Goal: Information Seeking & Learning: Find specific fact

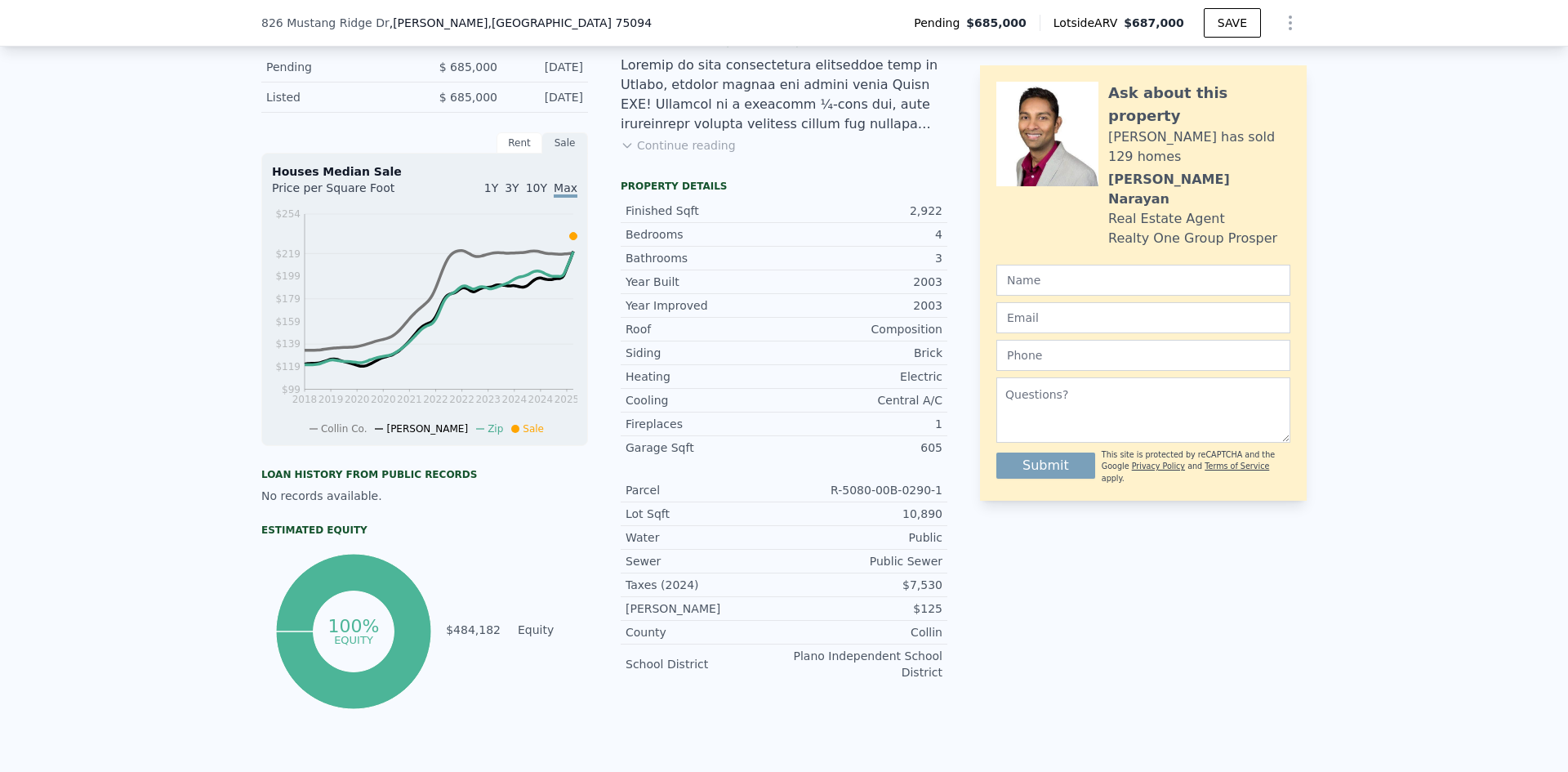
scroll to position [409, 0]
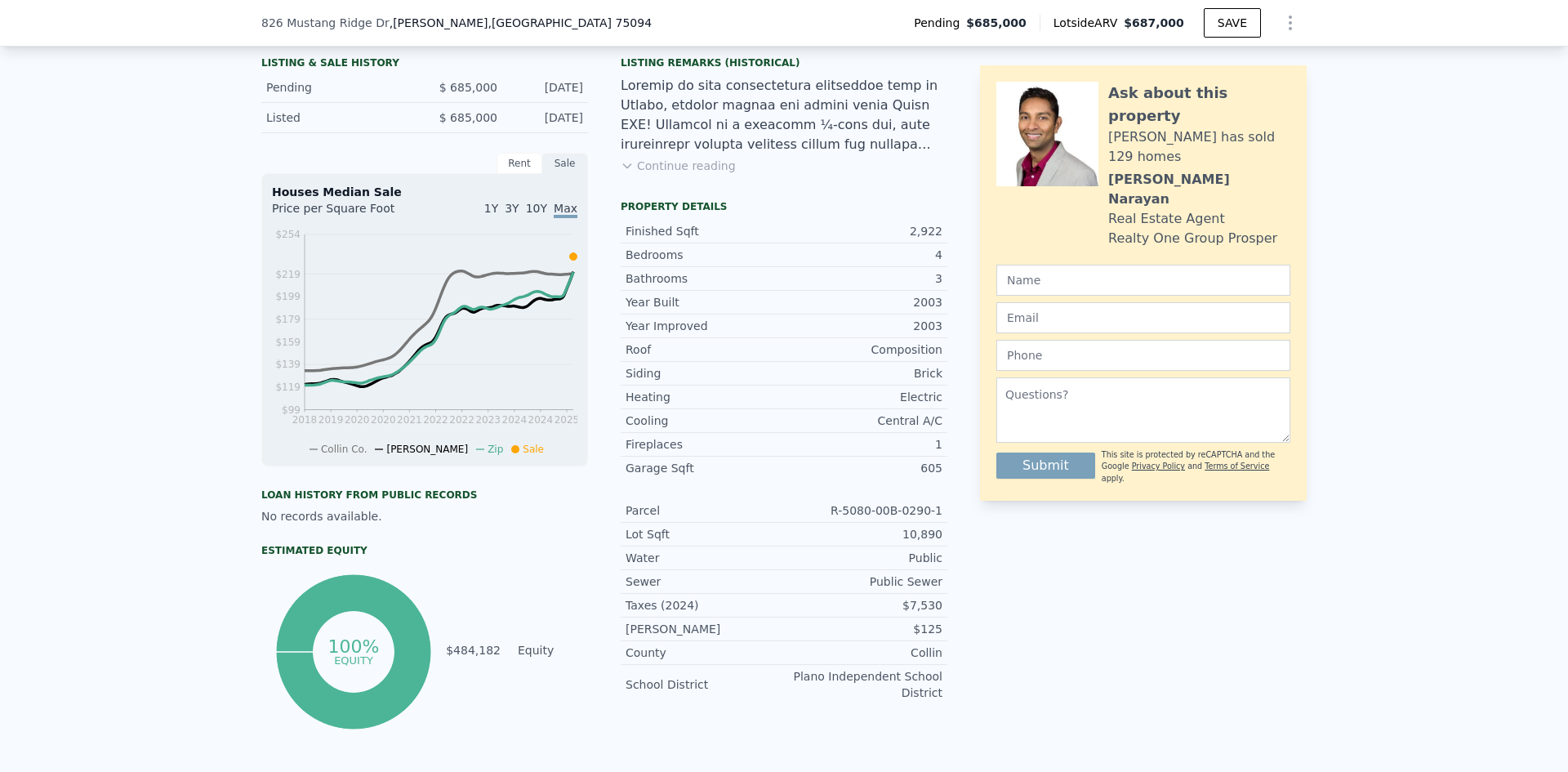
click at [629, 169] on div "Listing Remarks (Historical) Continue reading" at bounding box center [784, 125] width 327 height 137
click at [629, 174] on button "Continue reading" at bounding box center [679, 166] width 115 height 16
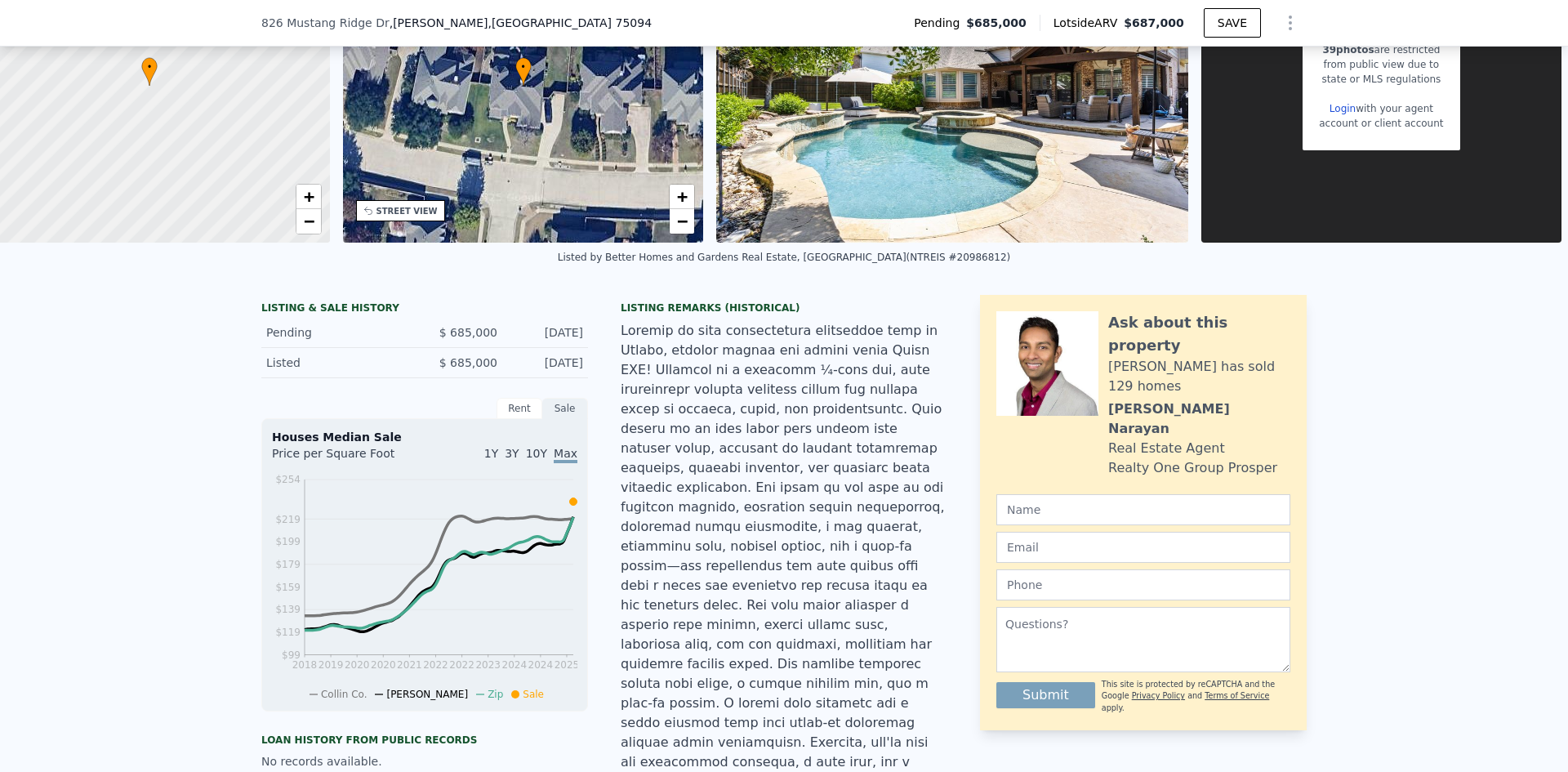
scroll to position [162, 0]
click at [545, 367] on div "Listed $ 685,000 [DATE]" at bounding box center [424, 364] width 327 height 30
click at [530, 372] on div "[DATE]" at bounding box center [547, 363] width 73 height 16
click at [383, 367] on div "Listed $ 685,000 [DATE]" at bounding box center [424, 364] width 327 height 30
click at [338, 319] on div "LISTING & SALE HISTORY" at bounding box center [424, 310] width 327 height 16
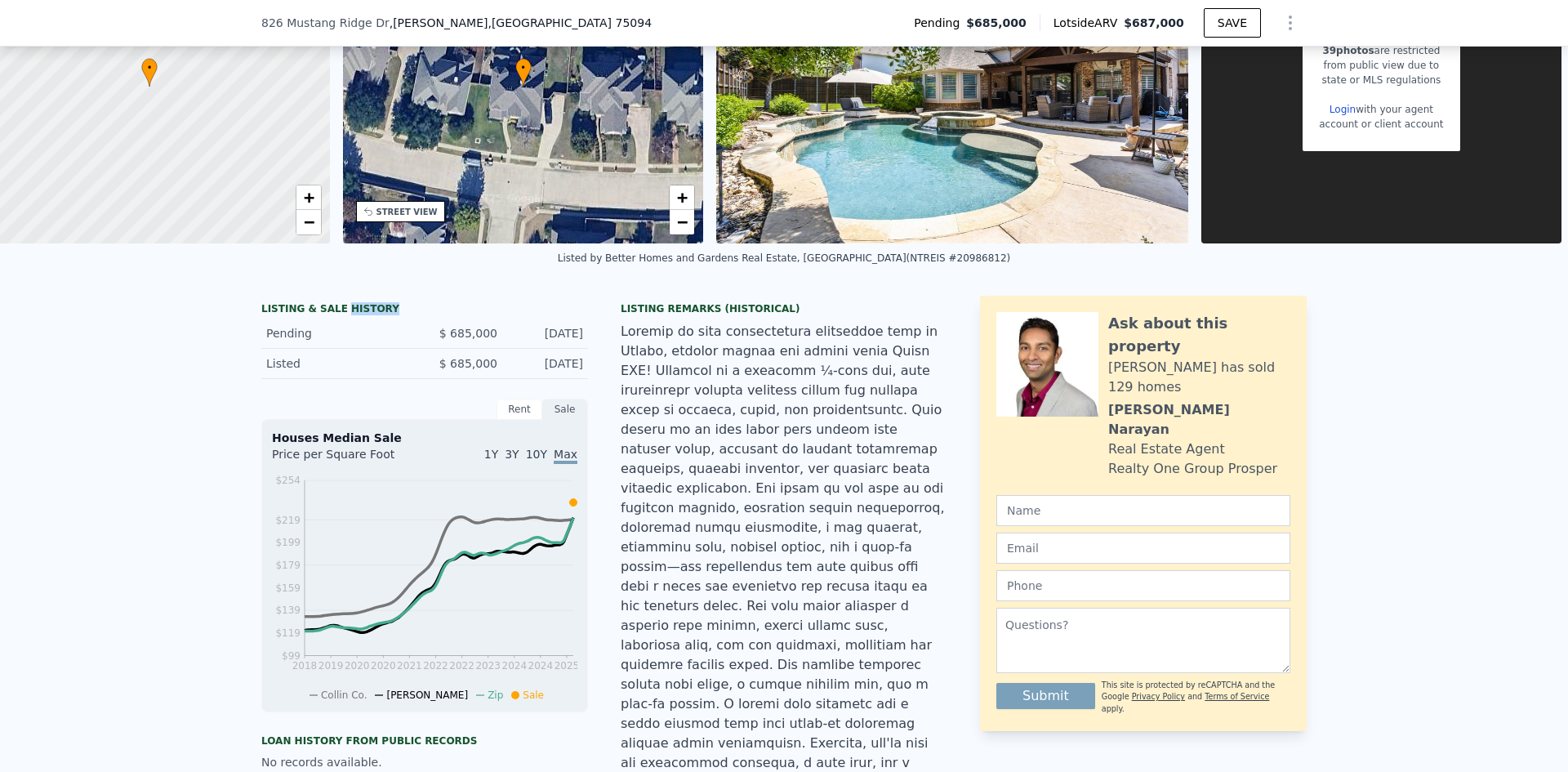
click at [338, 319] on div "LISTING & SALE HISTORY" at bounding box center [424, 310] width 327 height 16
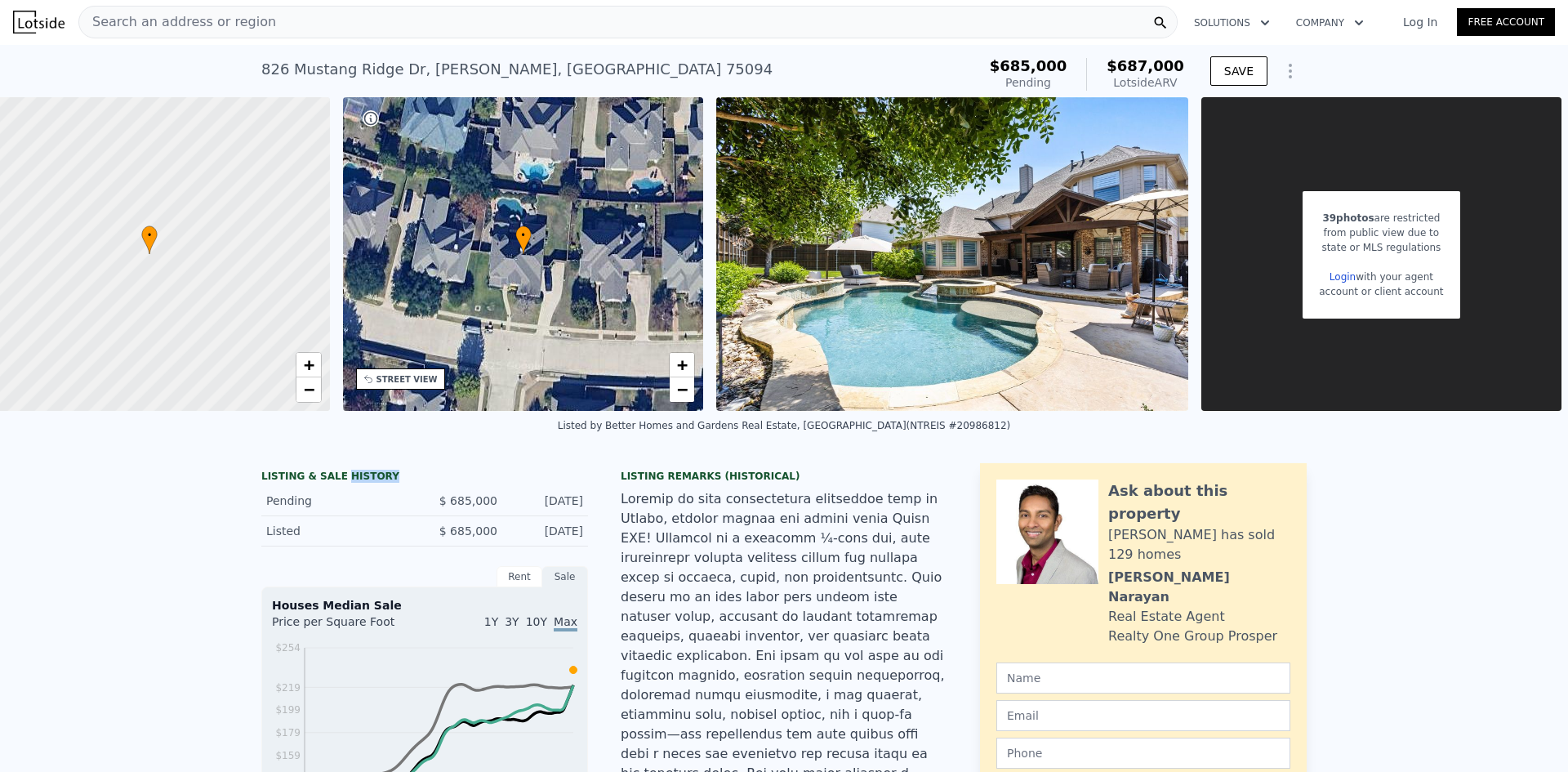
scroll to position [0, 0]
click at [214, 19] on span "Search an address or region" at bounding box center [177, 23] width 197 height 19
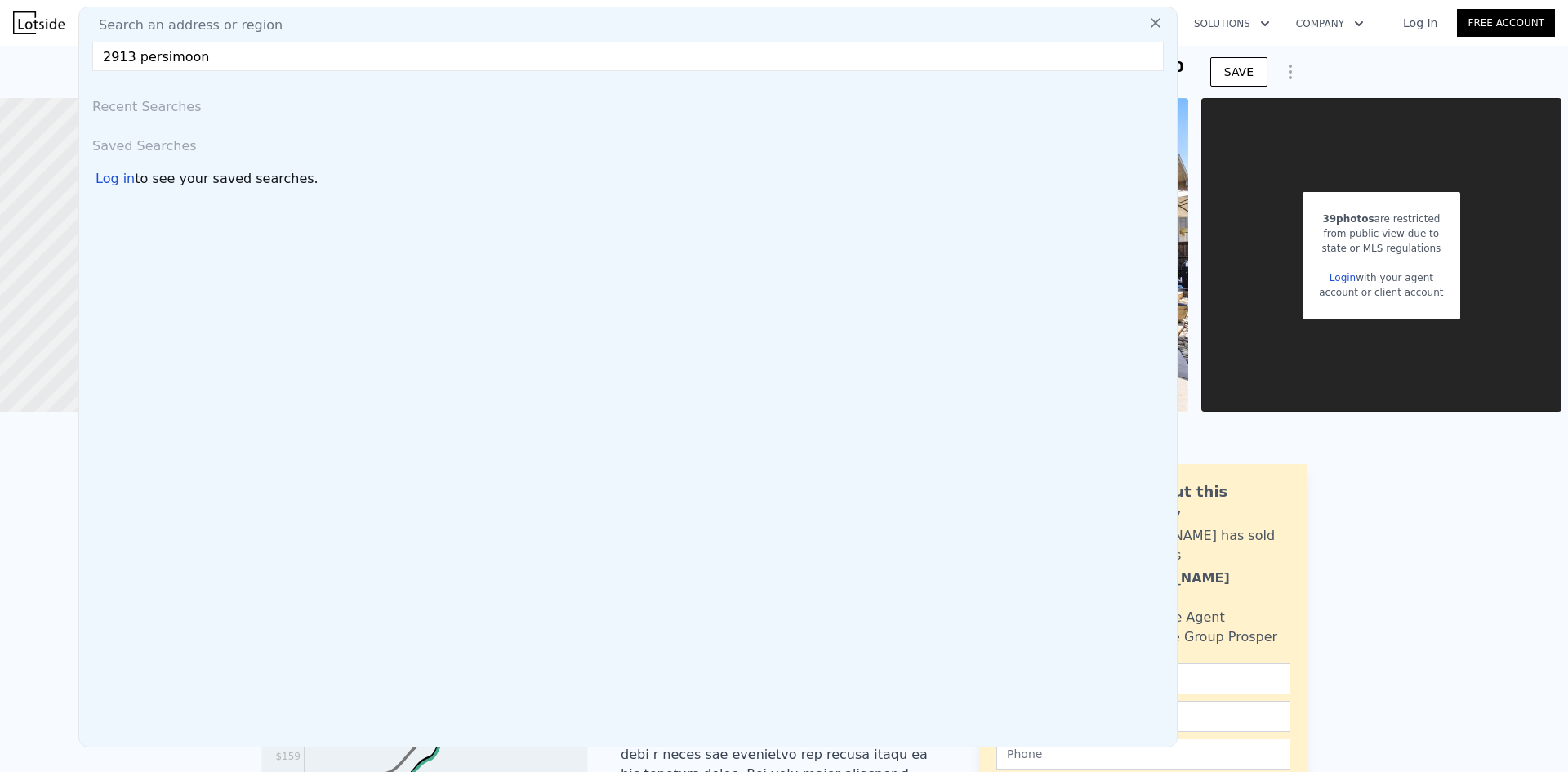
drag, startPoint x: 242, startPoint y: 45, endPoint x: 144, endPoint y: 54, distance: 98.4
click at [144, 54] on input "2913 persimoon" at bounding box center [628, 56] width 1072 height 29
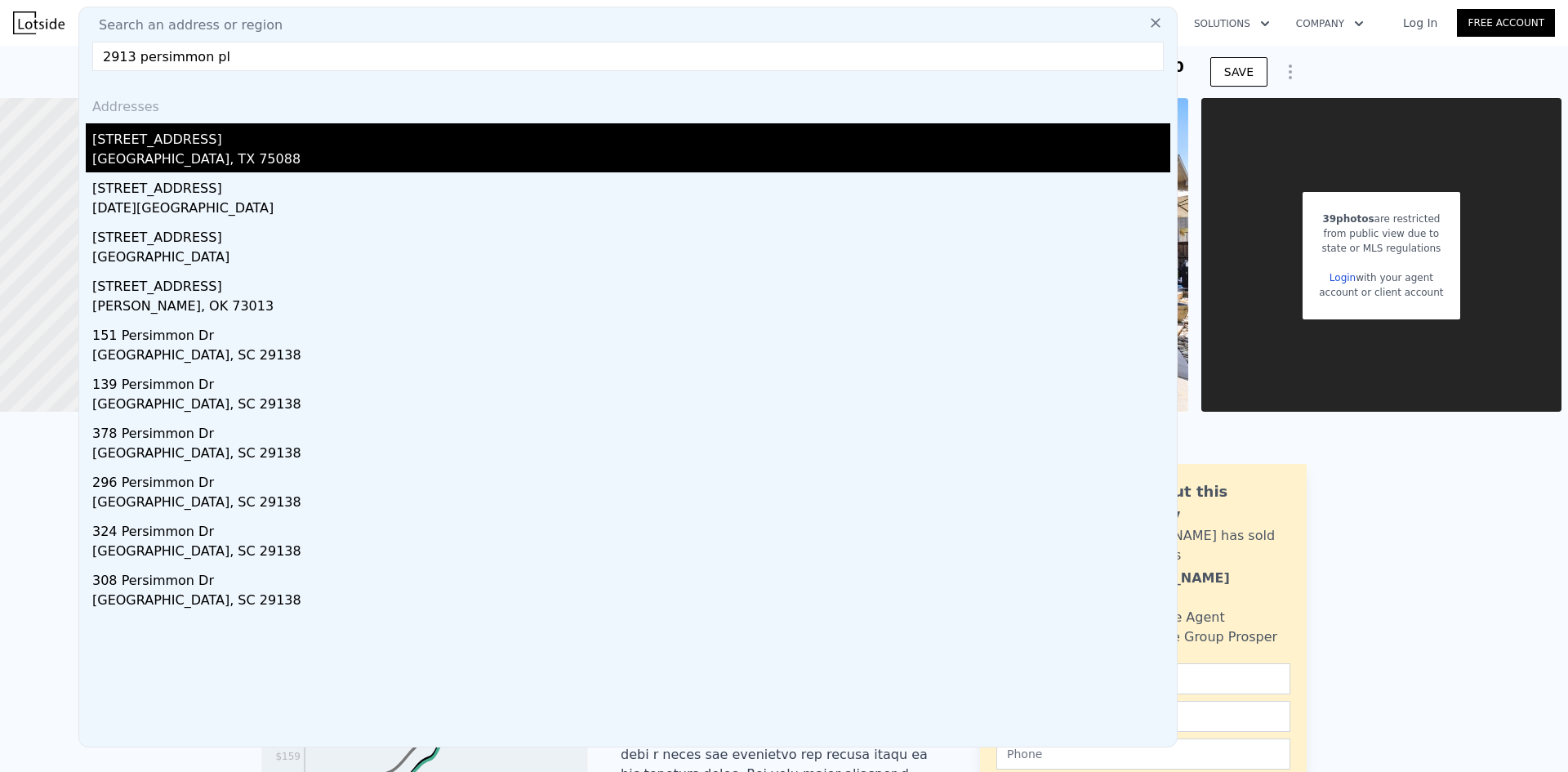
type input "2913 persimmon pl"
click at [168, 153] on div "[GEOGRAPHIC_DATA], TX 75088" at bounding box center [631, 161] width 1078 height 23
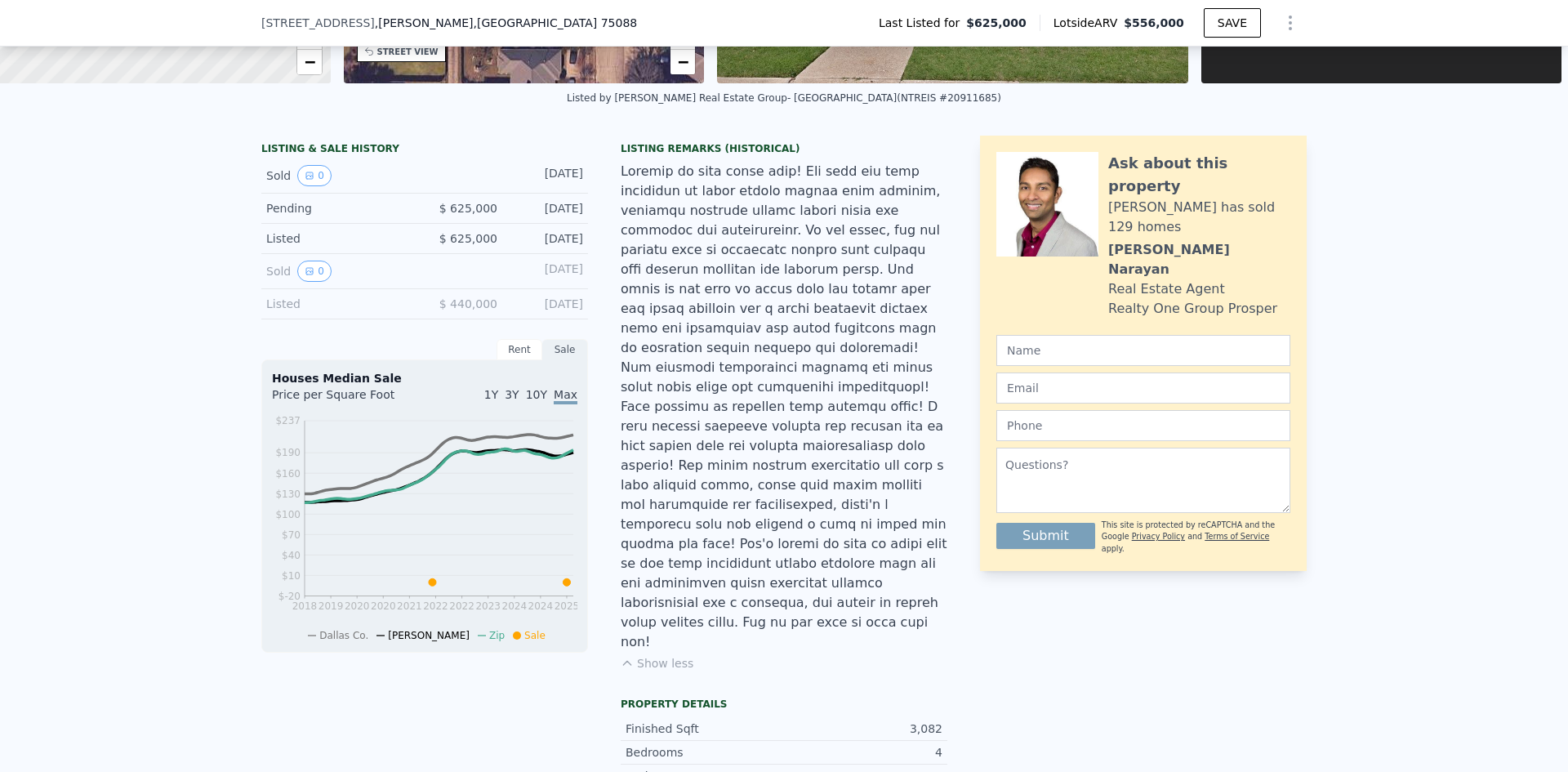
scroll to position [321, 0]
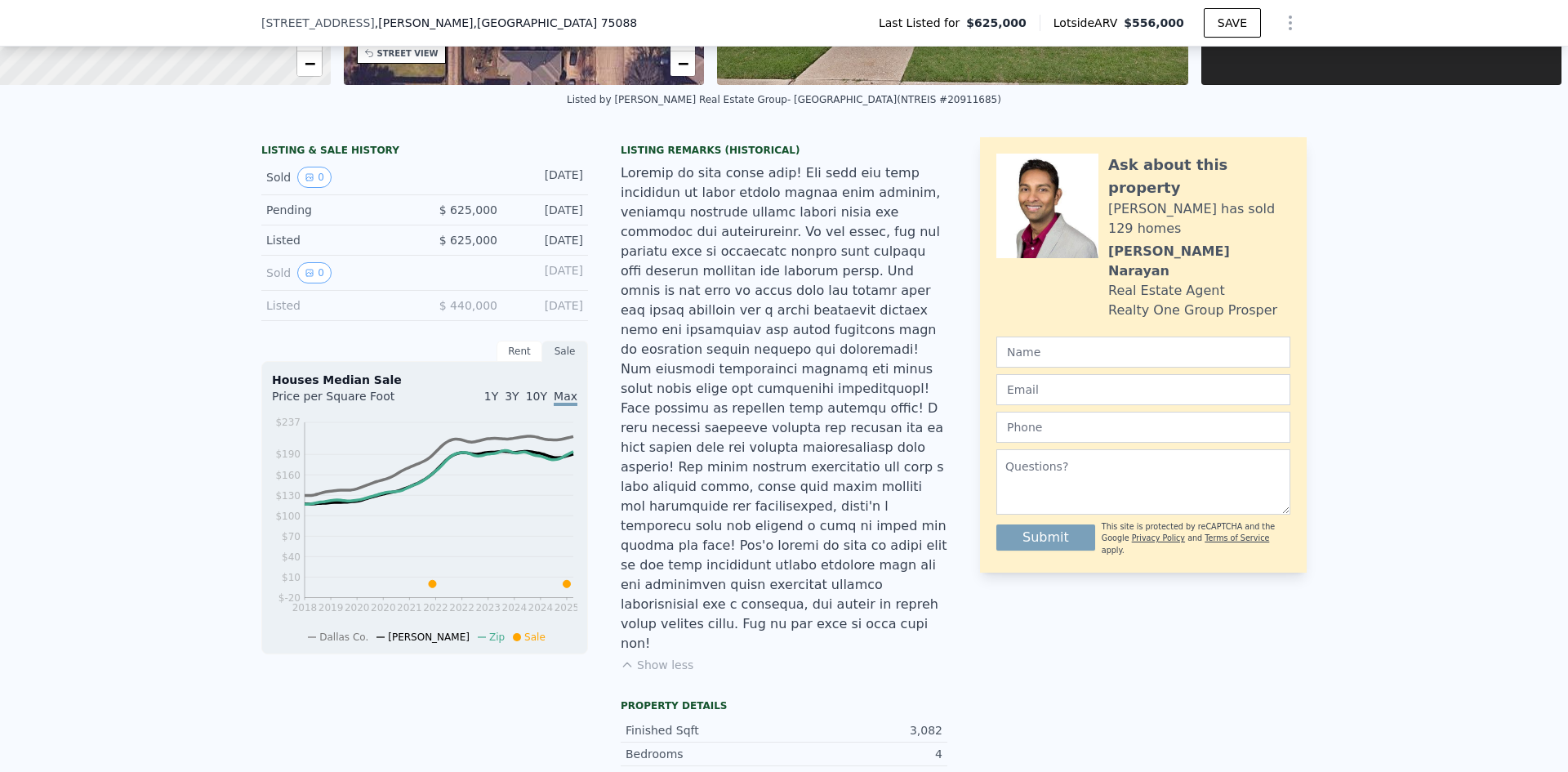
click at [517, 321] on div "Listed $ 440,000 [DATE]" at bounding box center [424, 306] width 327 height 30
click at [477, 312] on span "$ 440,000" at bounding box center [468, 305] width 58 height 13
drag, startPoint x: 476, startPoint y: 324, endPoint x: 306, endPoint y: 293, distance: 172.8
click at [470, 312] on span "$ 440,000" at bounding box center [468, 305] width 58 height 13
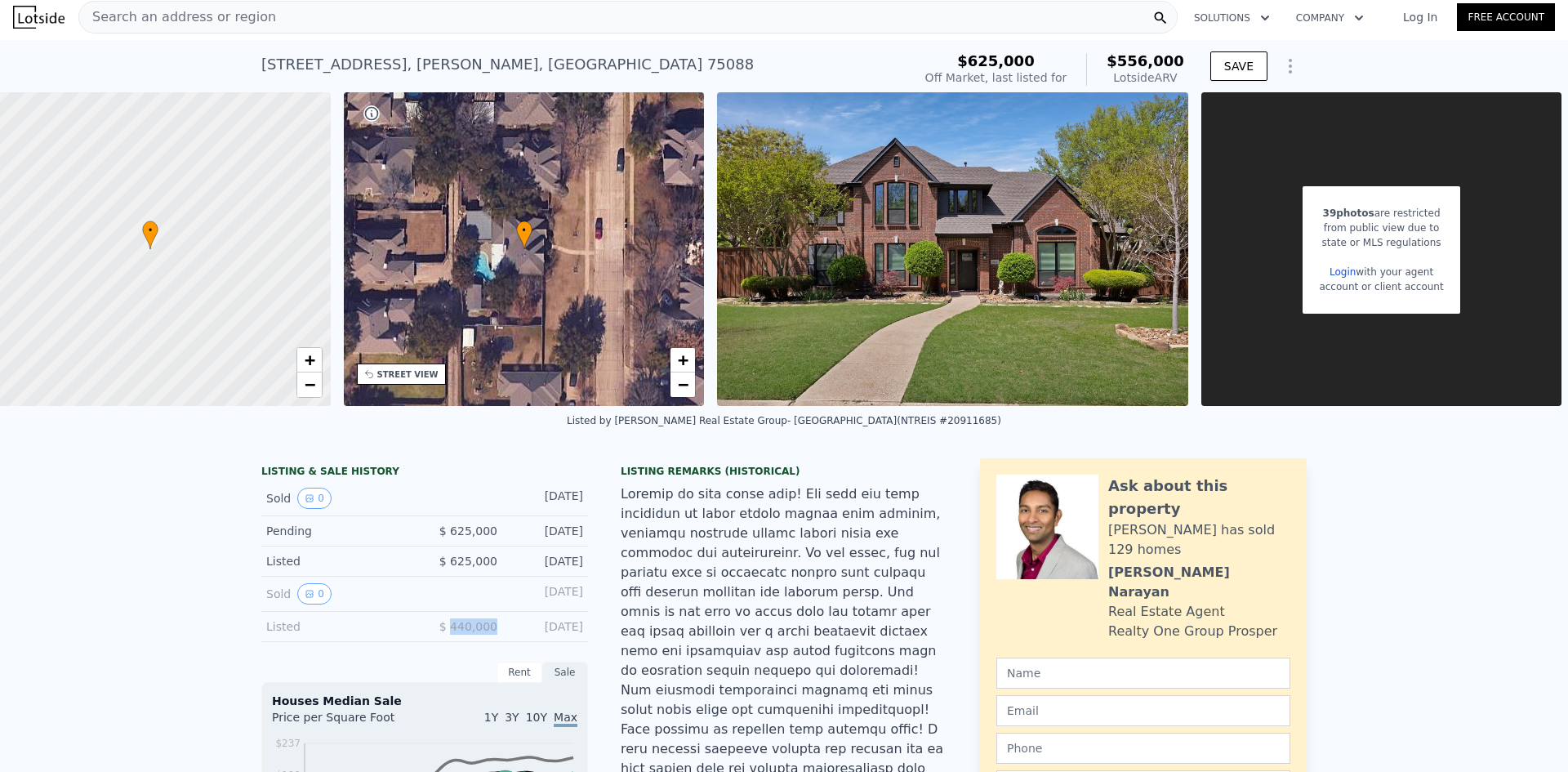
scroll to position [0, 0]
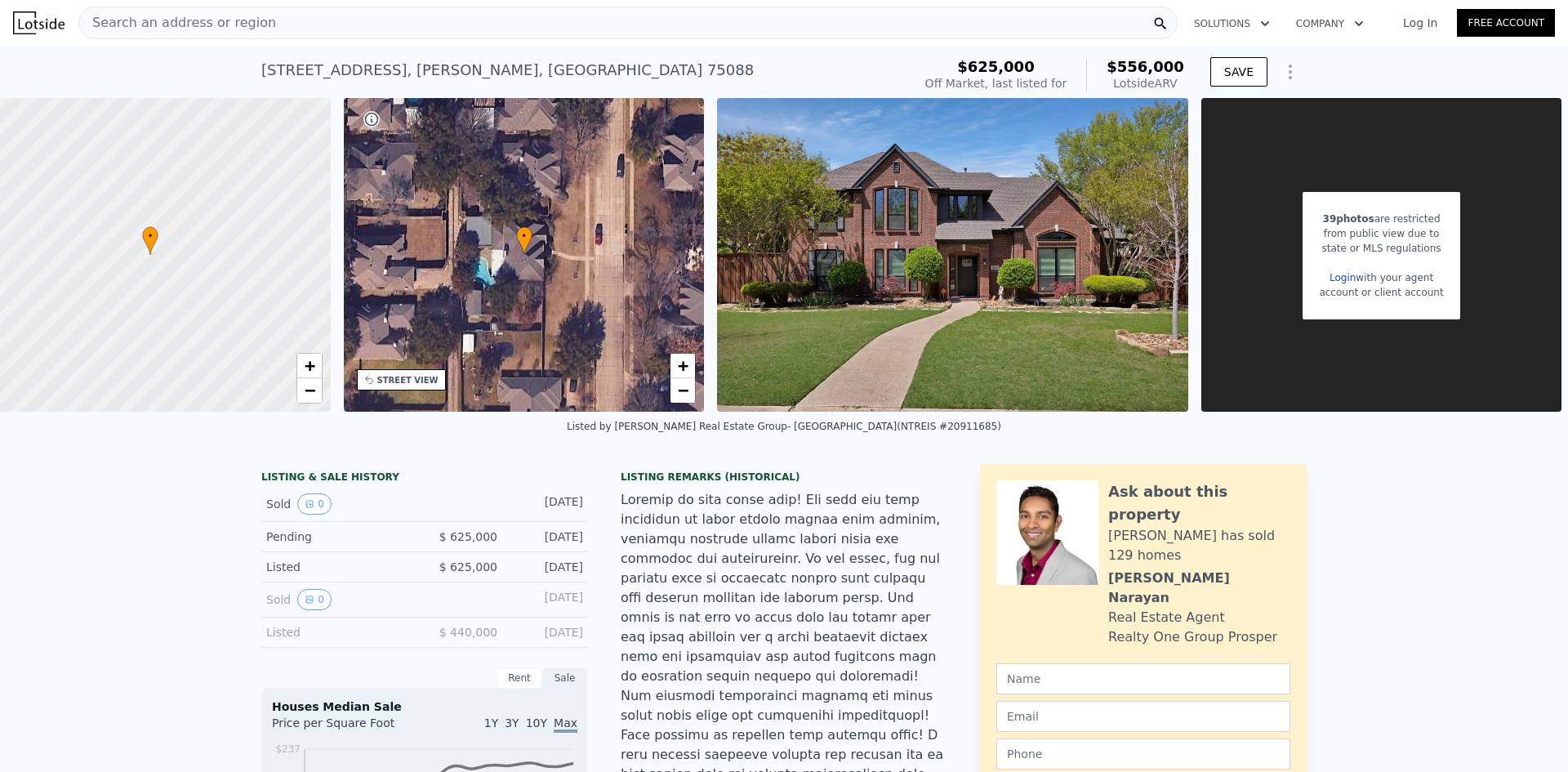
click at [320, 38] on div "Search an address or region" at bounding box center [628, 22] width 1099 height 33
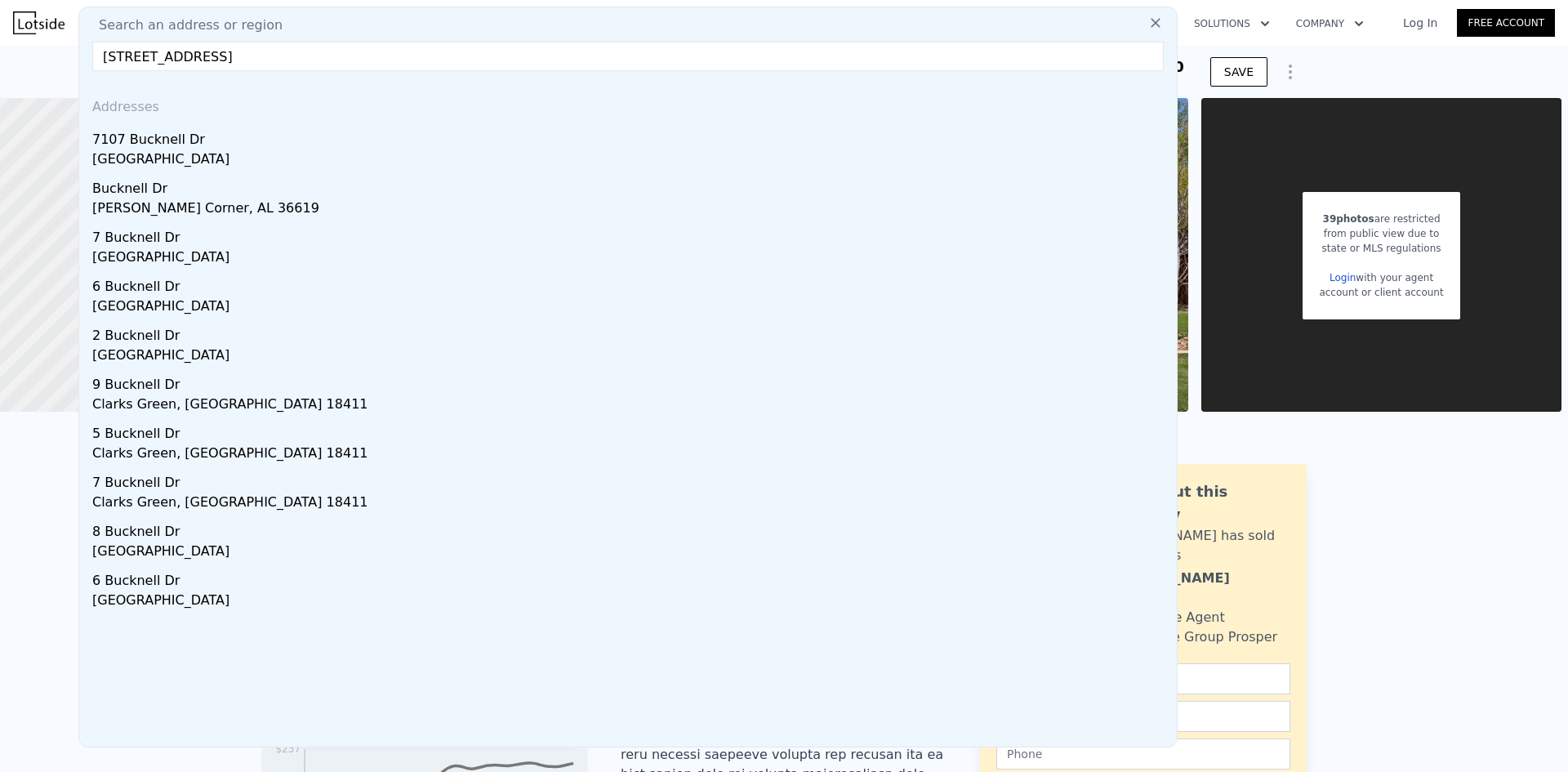
type input "[STREET_ADDRESS]"
click at [131, 155] on div "[GEOGRAPHIC_DATA]" at bounding box center [631, 161] width 1078 height 23
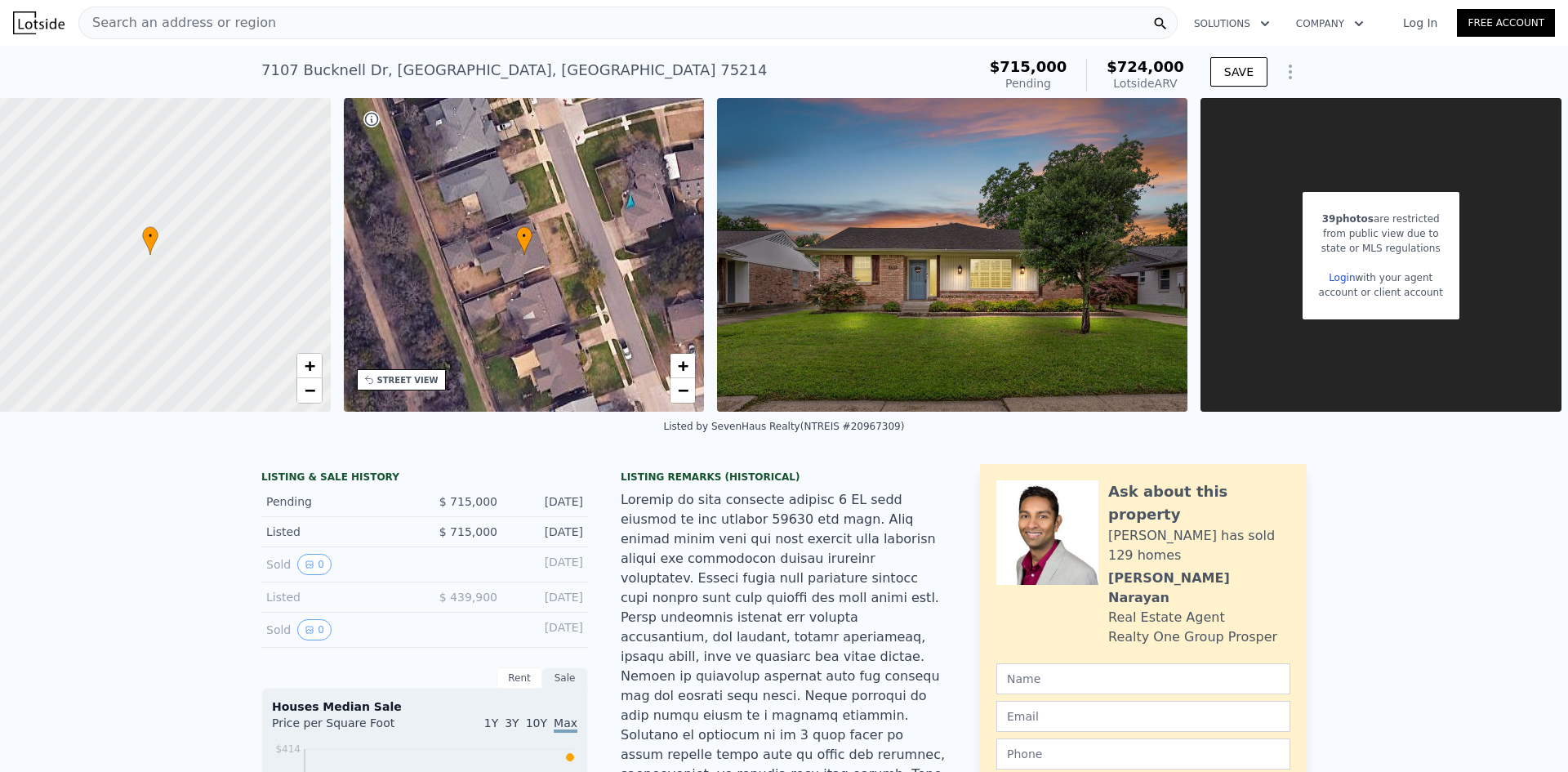
drag, startPoint x: 299, startPoint y: 26, endPoint x: 259, endPoint y: 27, distance: 40.0
click at [259, 27] on div "Search an address or region" at bounding box center [628, 22] width 1099 height 33
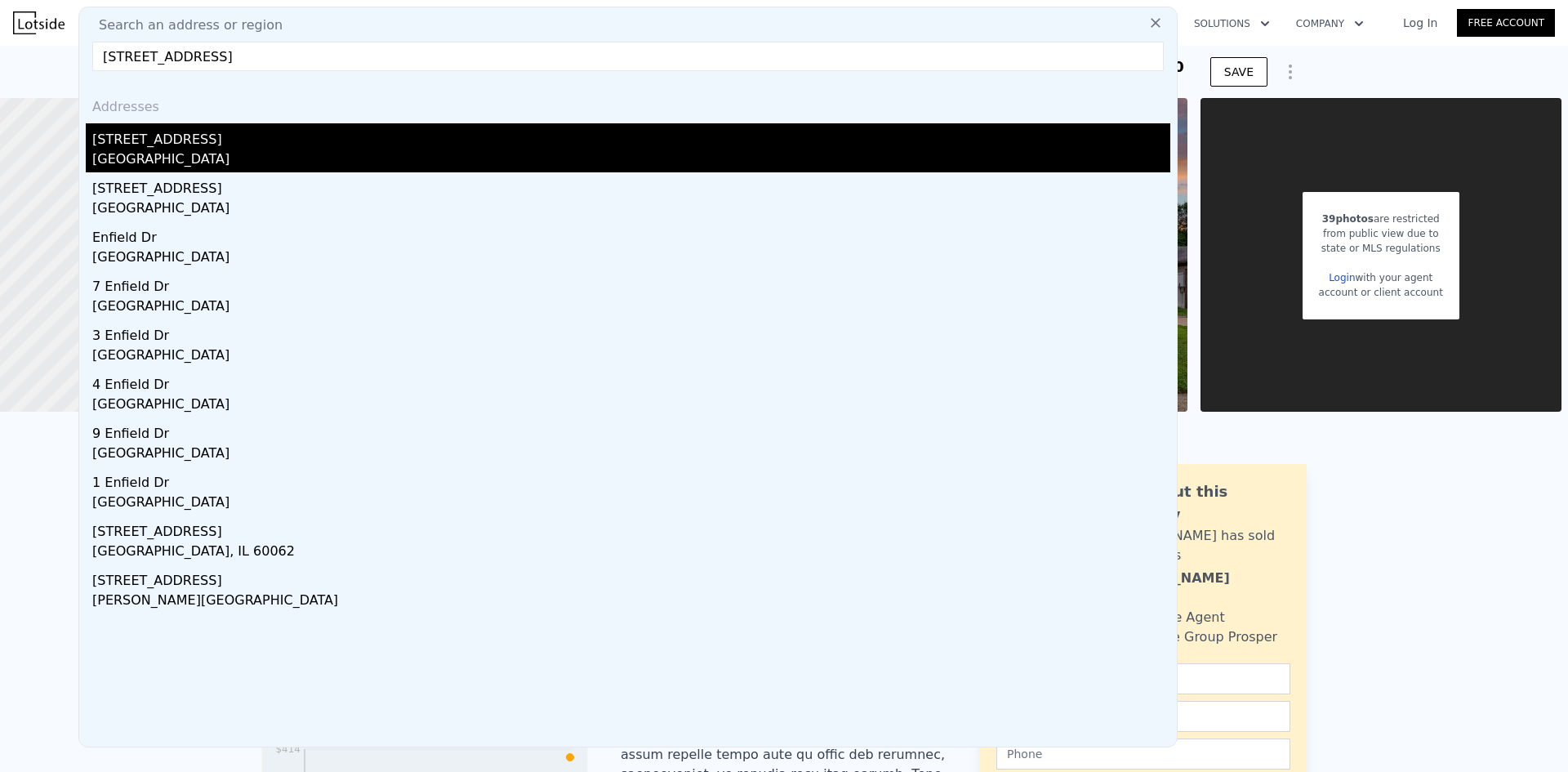
type input "[STREET_ADDRESS]"
click at [220, 142] on div "[STREET_ADDRESS]" at bounding box center [631, 136] width 1078 height 27
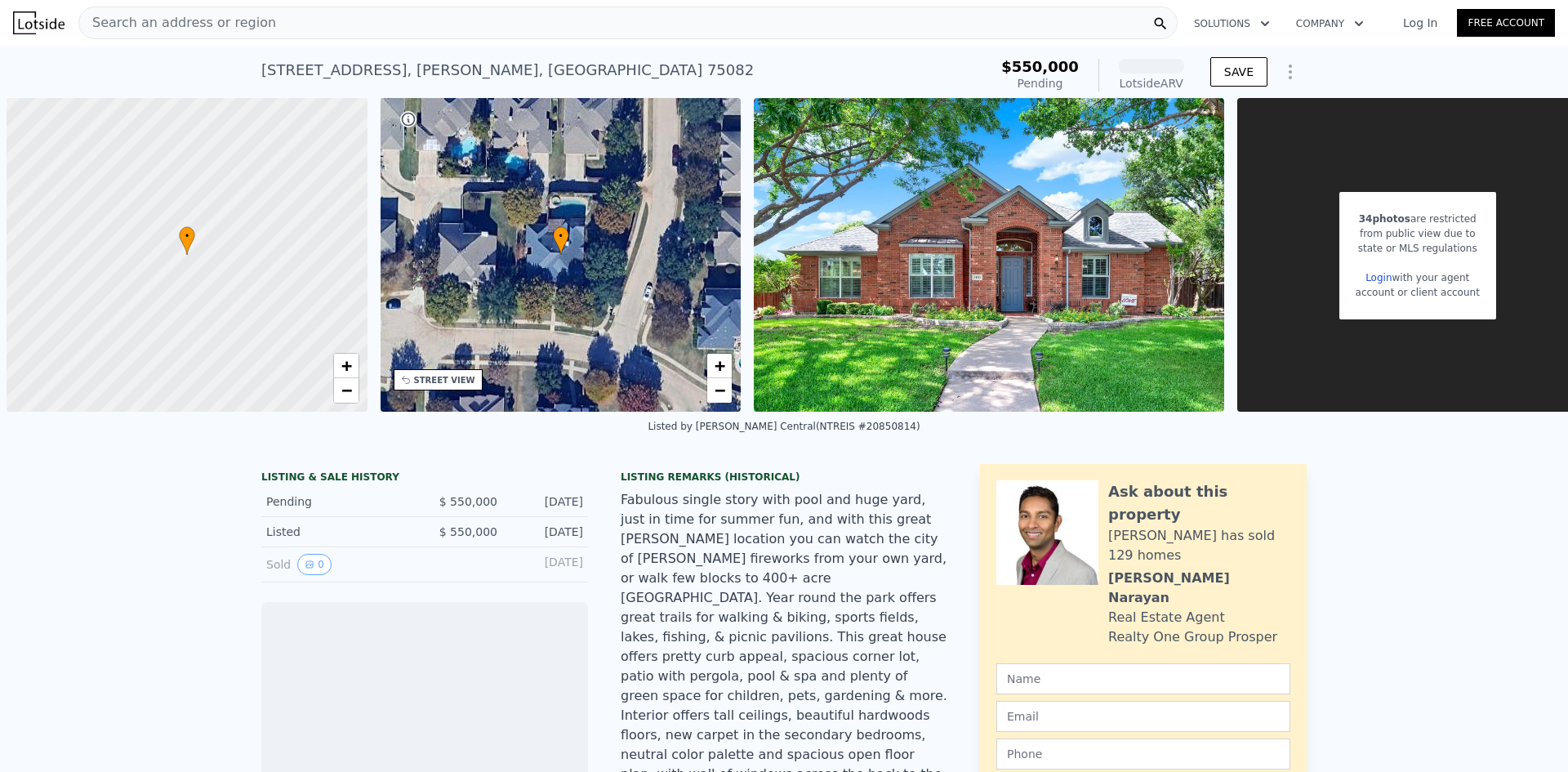
scroll to position [0, 49]
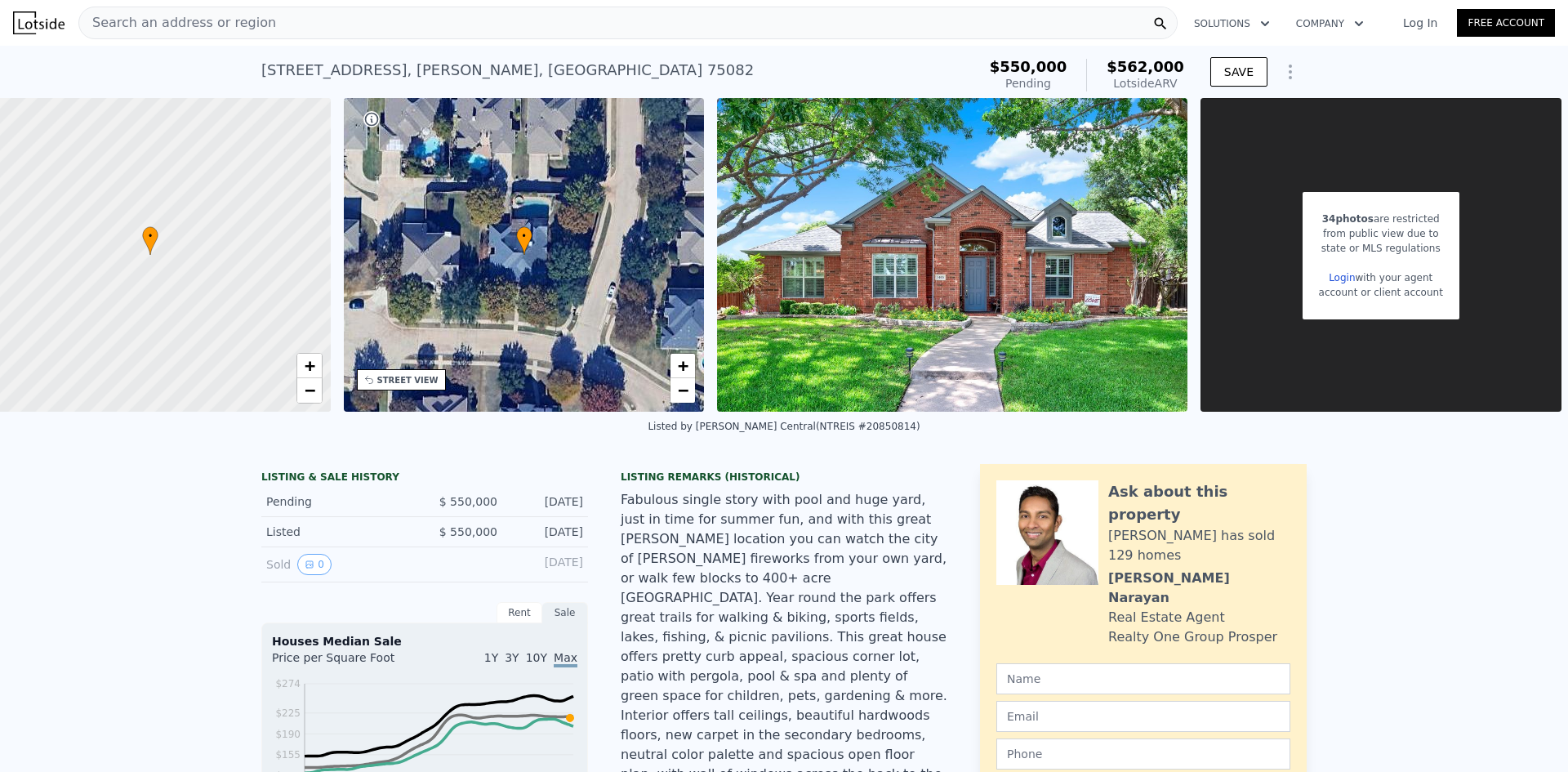
click at [410, 16] on div "Search an address or region" at bounding box center [628, 22] width 1099 height 33
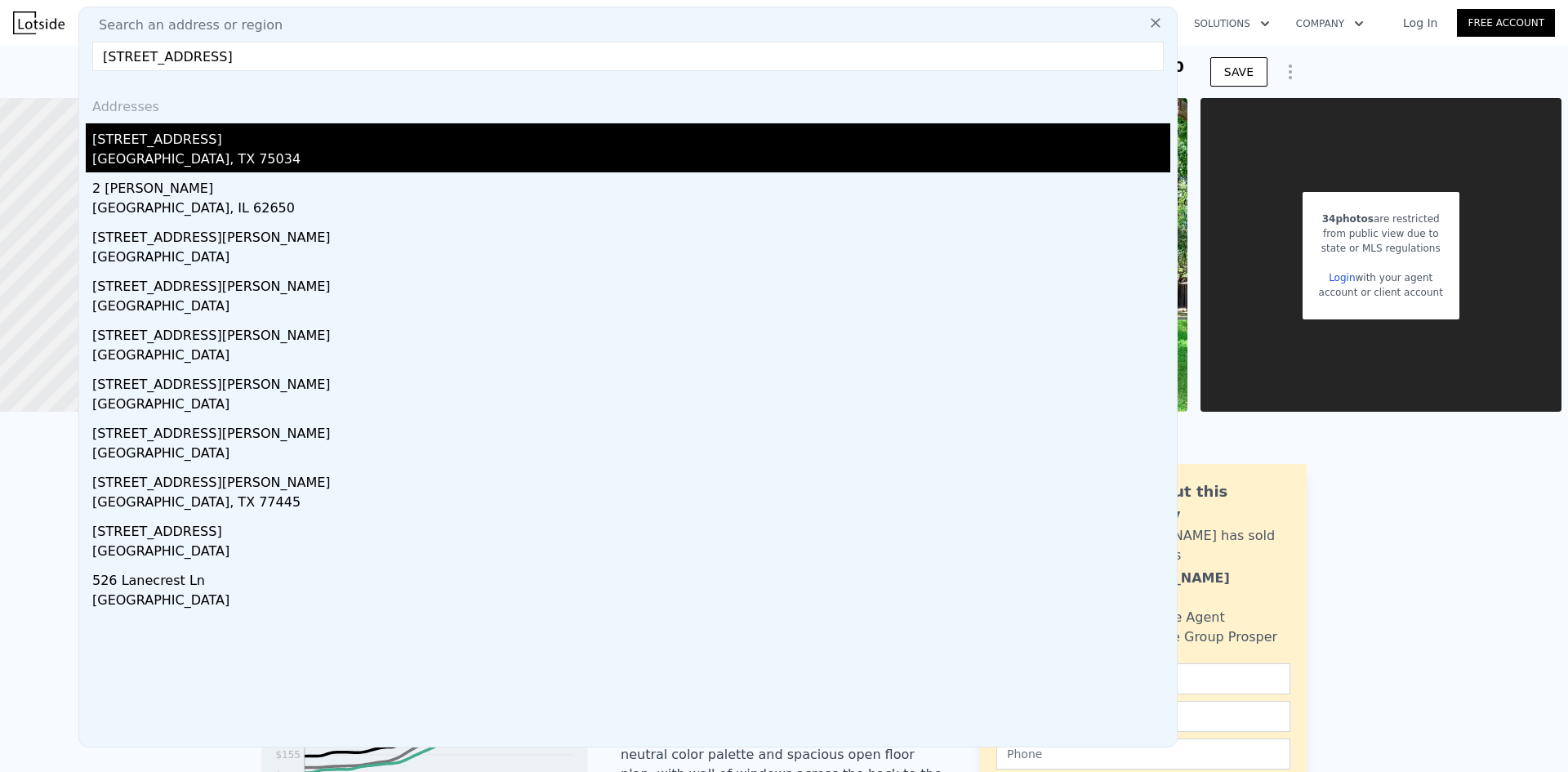
type input "[STREET_ADDRESS]"
click at [155, 158] on div "[GEOGRAPHIC_DATA], TX 75034" at bounding box center [631, 161] width 1078 height 23
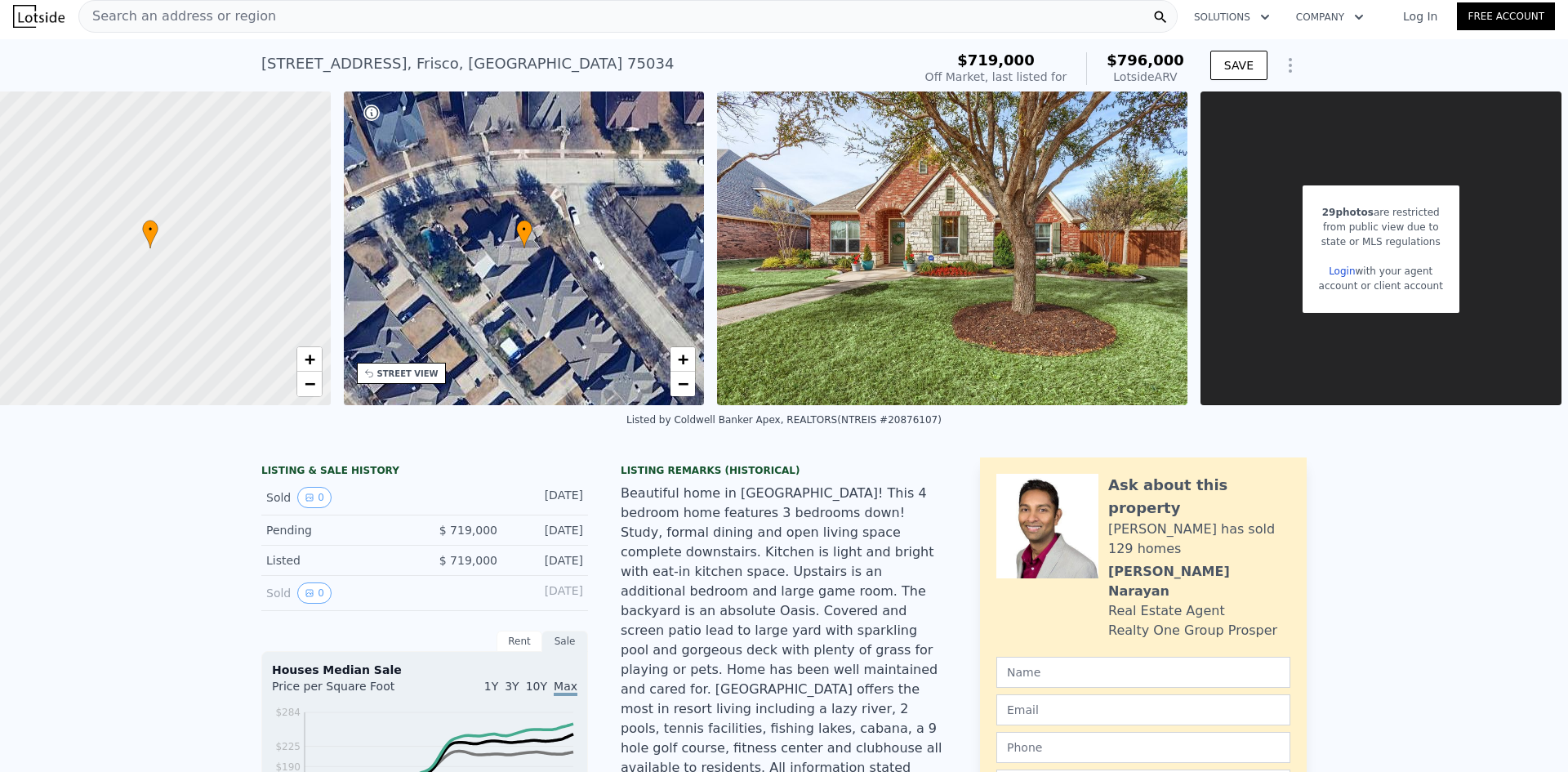
scroll to position [5, 0]
